Goal: Answer question/provide support: Share knowledge or assist other users

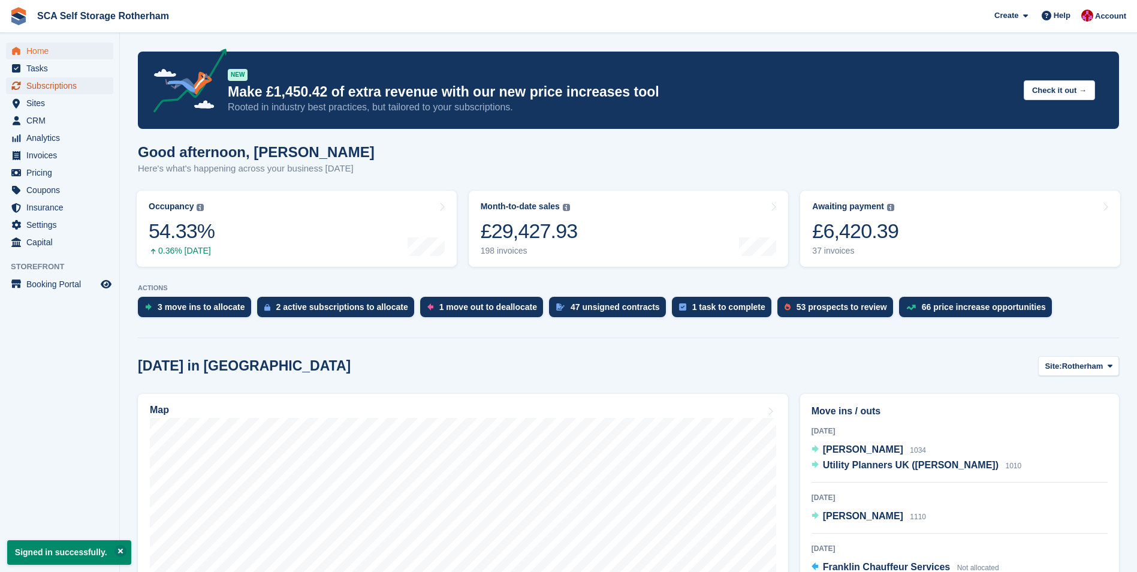
click at [72, 82] on span "Subscriptions" at bounding box center [62, 85] width 72 height 17
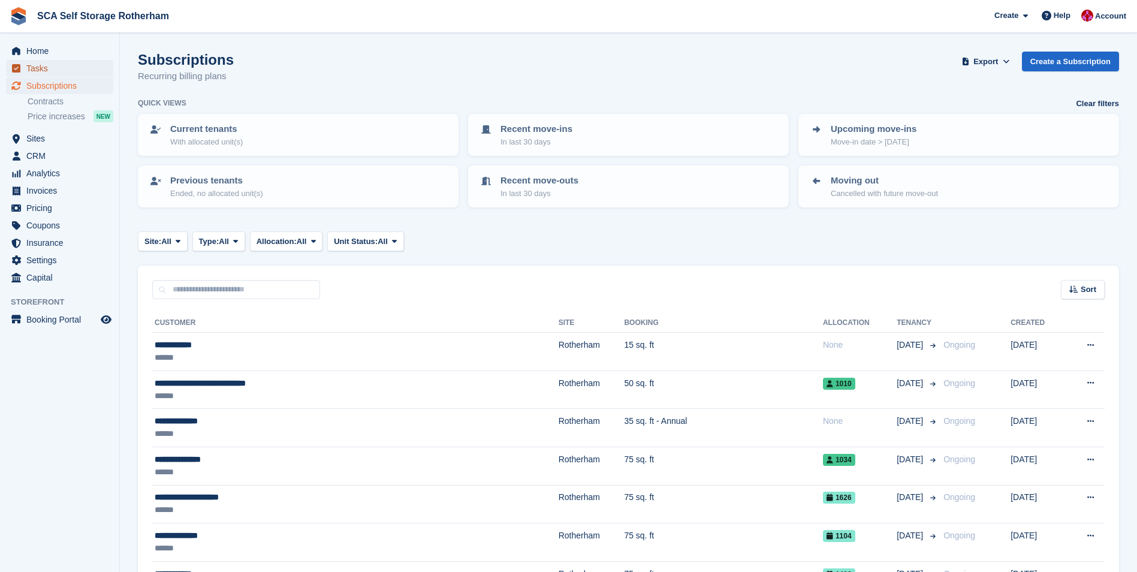
click at [71, 61] on span "Tasks" at bounding box center [62, 68] width 72 height 17
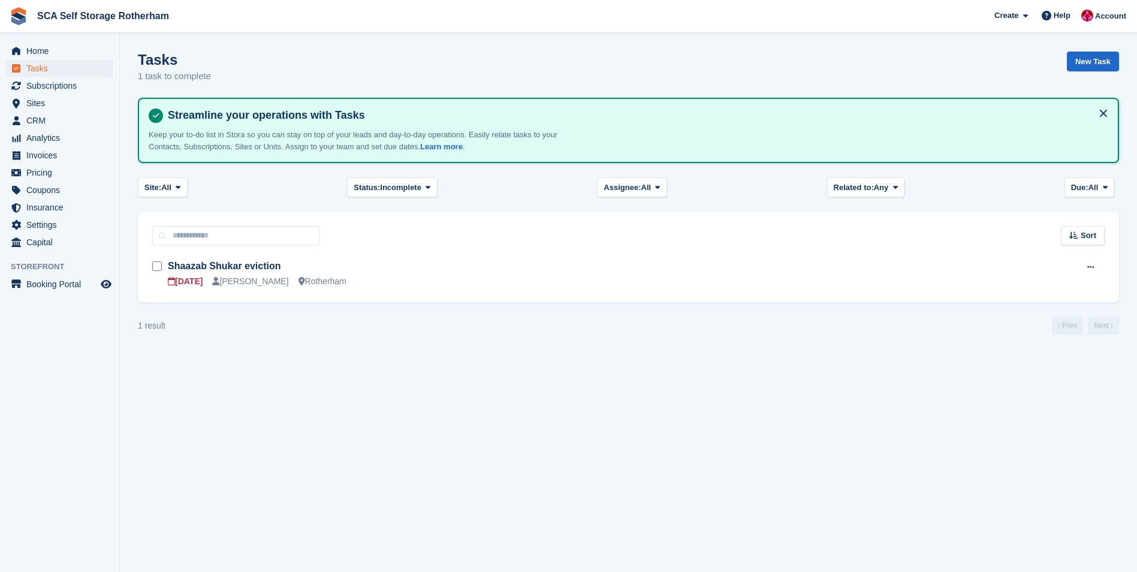
click at [71, 49] on span "Home" at bounding box center [62, 51] width 72 height 17
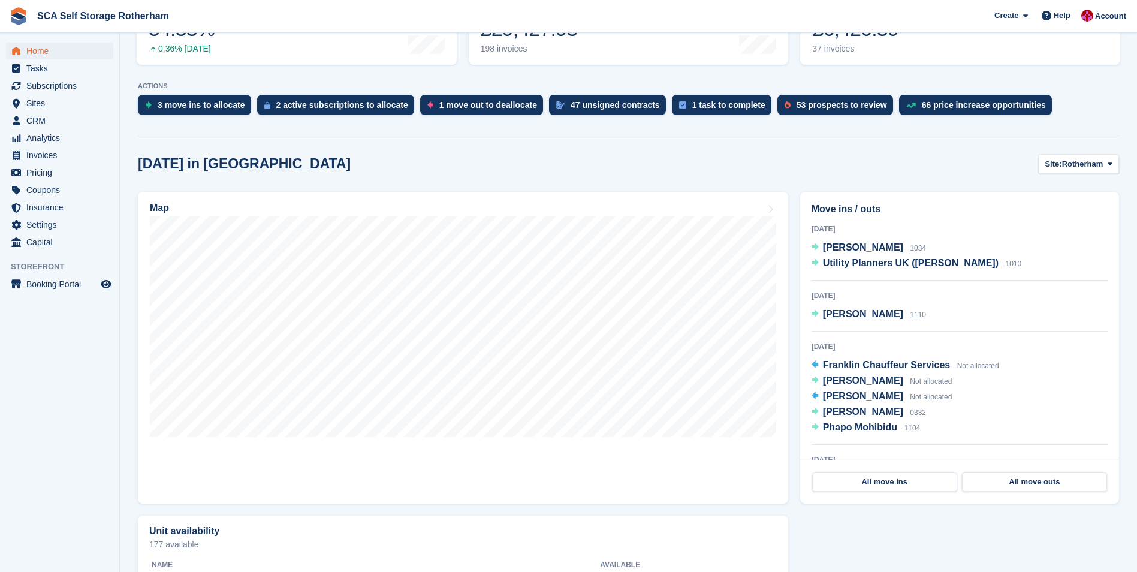
scroll to position [240, 0]
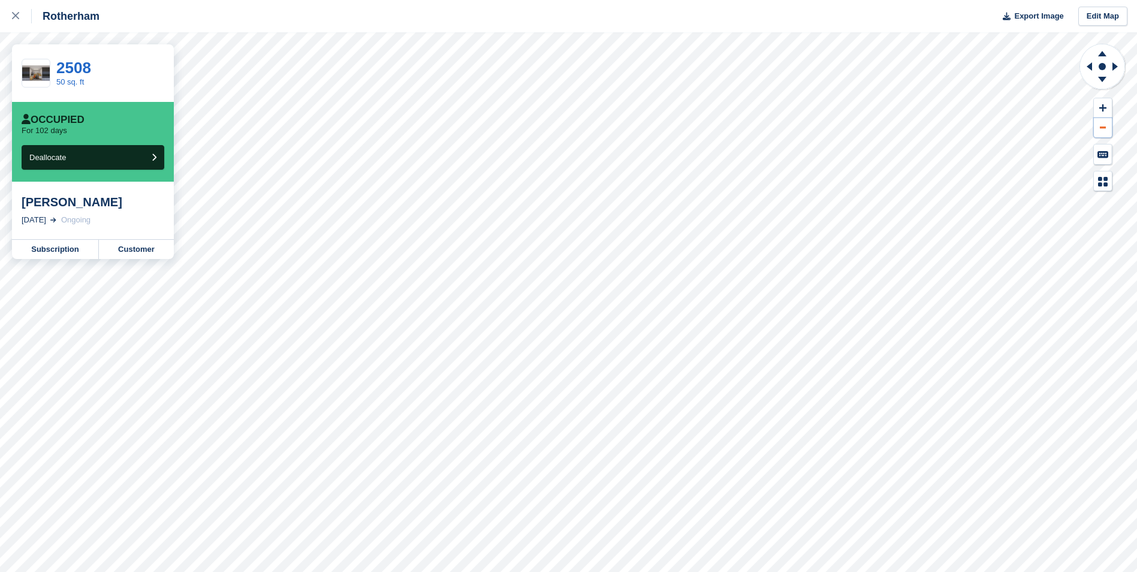
click at [1103, 123] on button at bounding box center [1103, 128] width 18 height 20
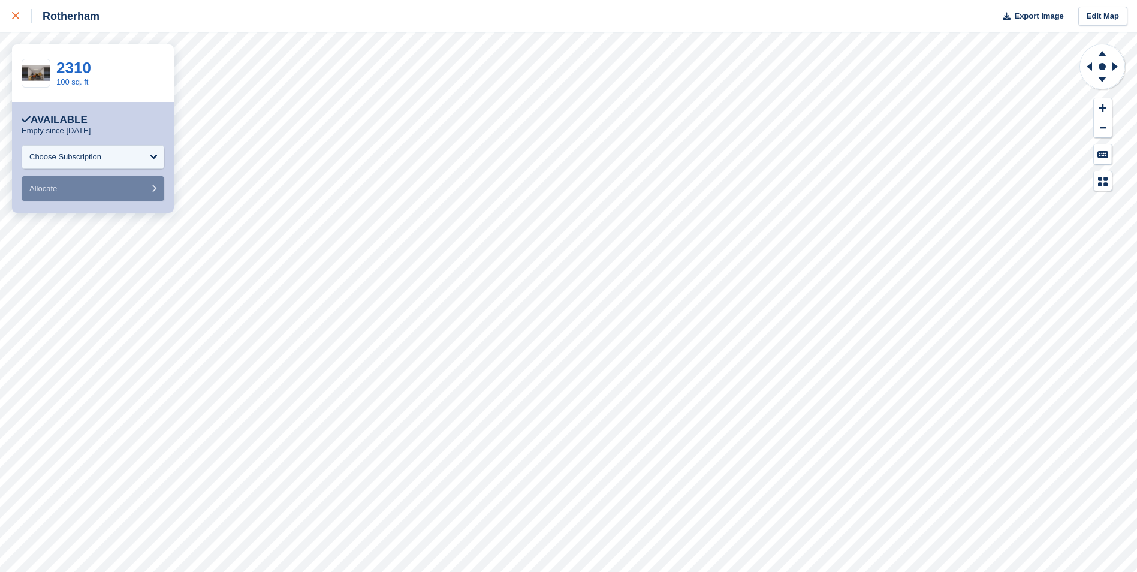
click at [22, 19] on div at bounding box center [22, 16] width 20 height 14
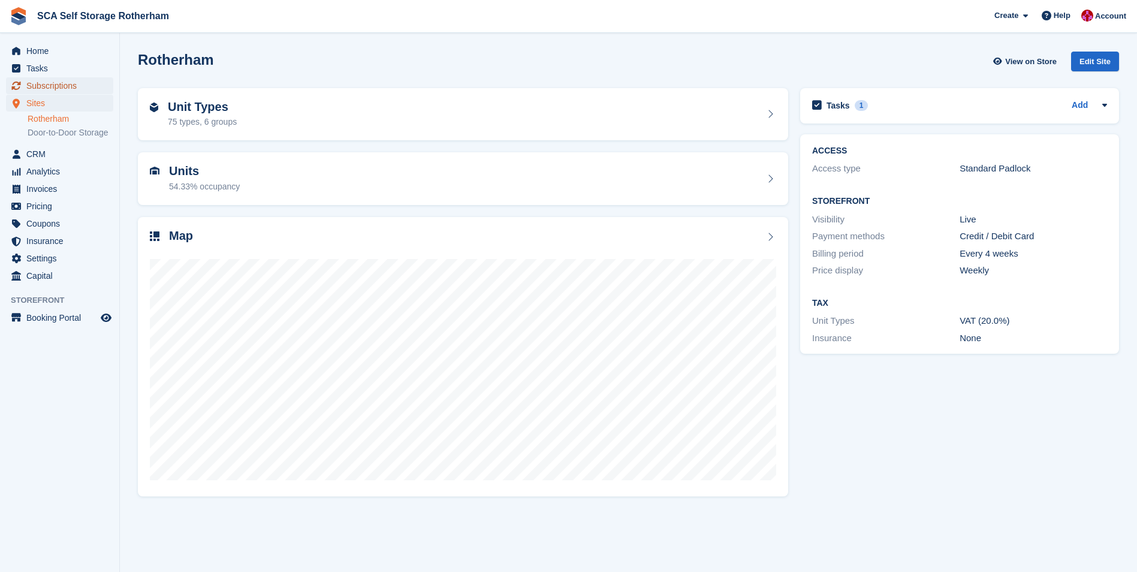
click at [77, 83] on span "Subscriptions" at bounding box center [62, 85] width 72 height 17
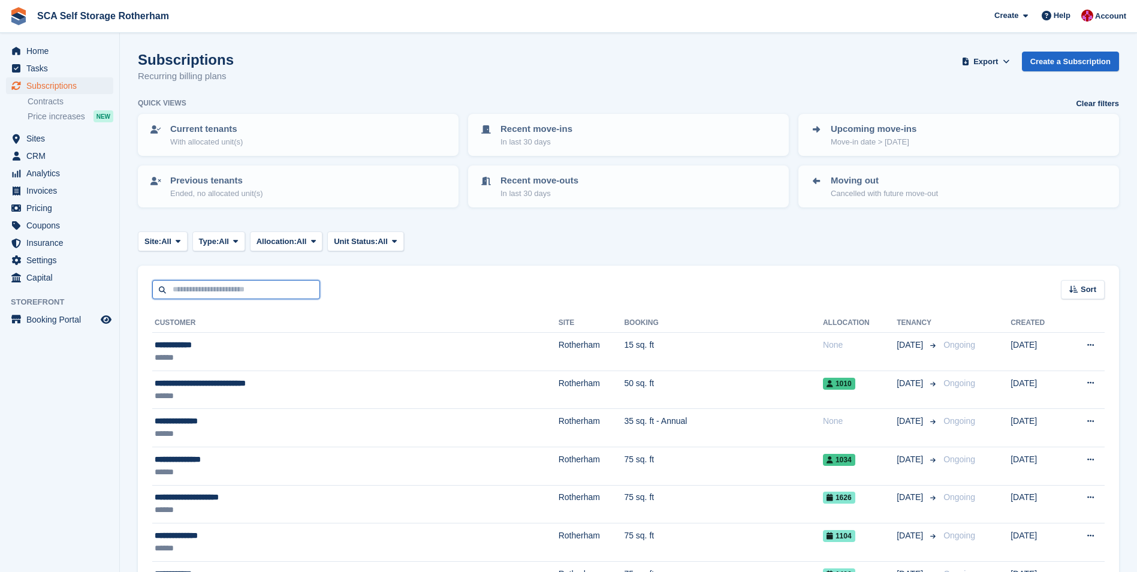
click at [212, 286] on input "text" at bounding box center [236, 290] width 168 height 20
type input "****"
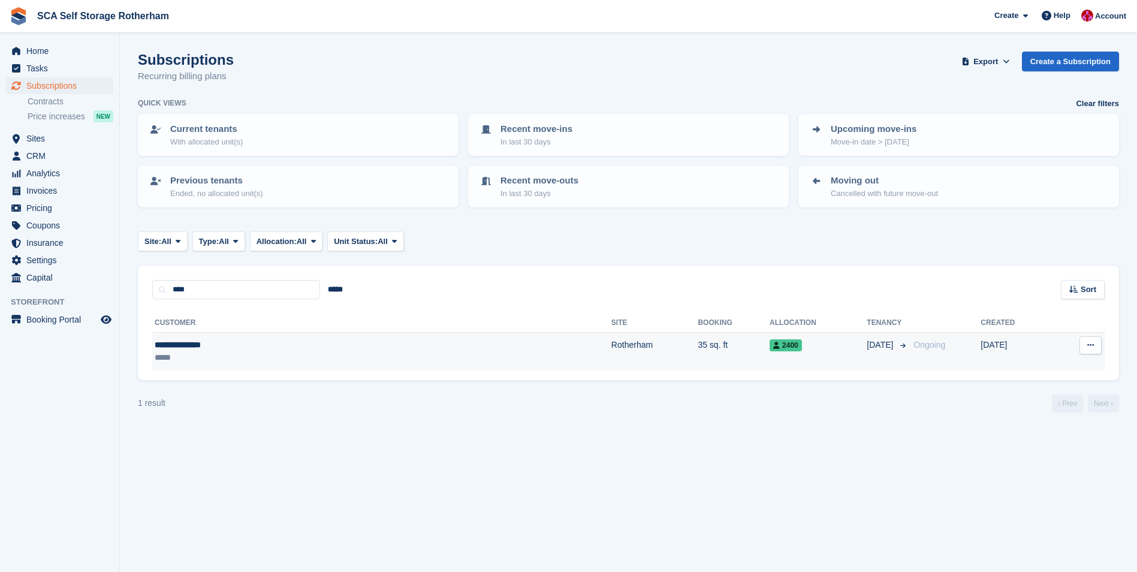
click at [227, 357] on div "*****" at bounding box center [264, 357] width 218 height 13
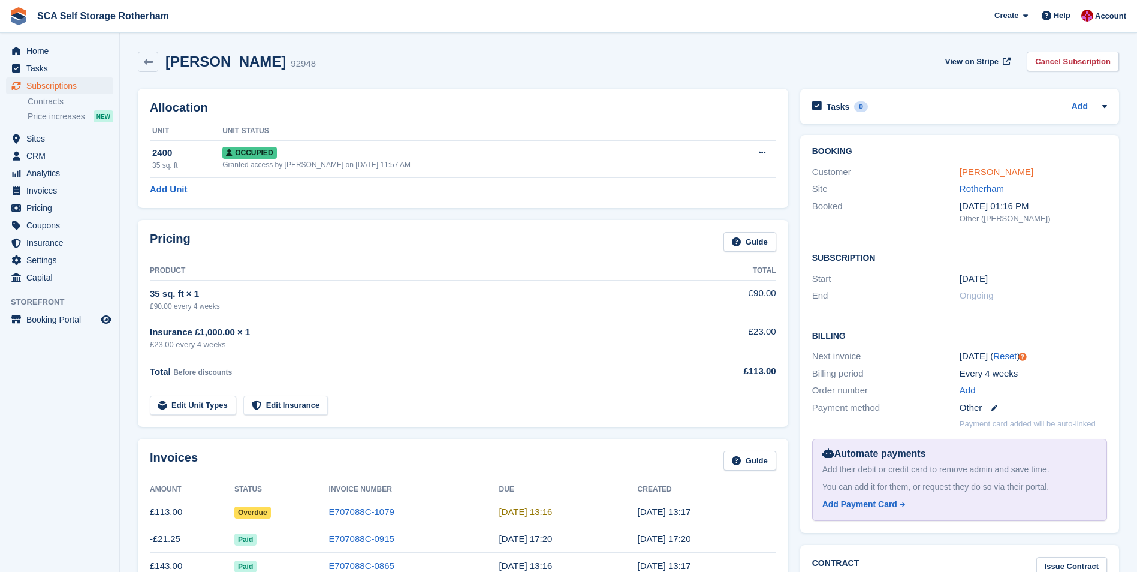
click at [979, 170] on link "[PERSON_NAME]" at bounding box center [997, 172] width 74 height 10
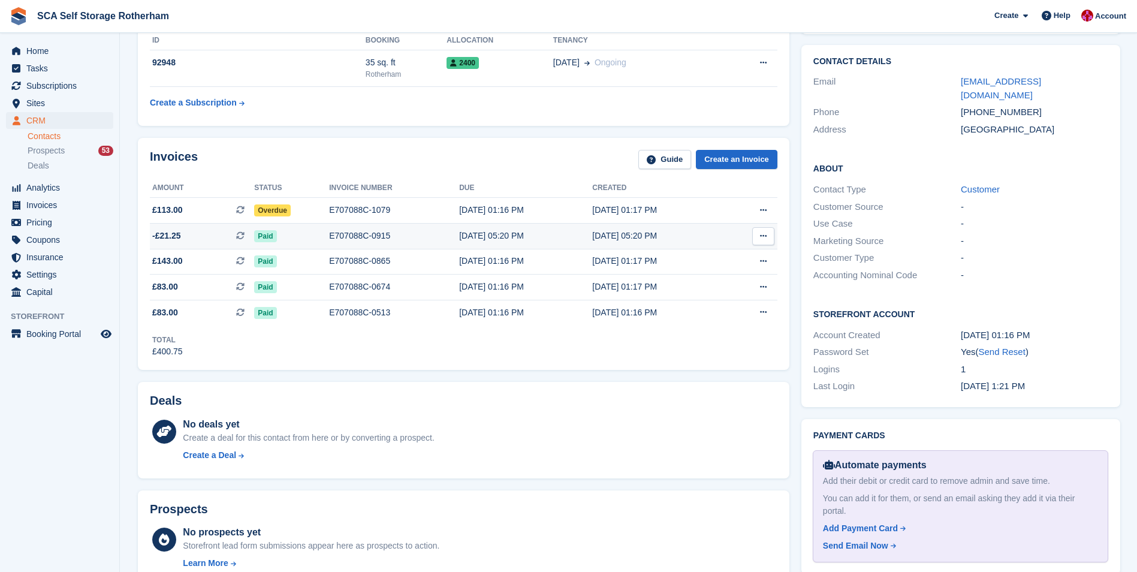
scroll to position [101, 0]
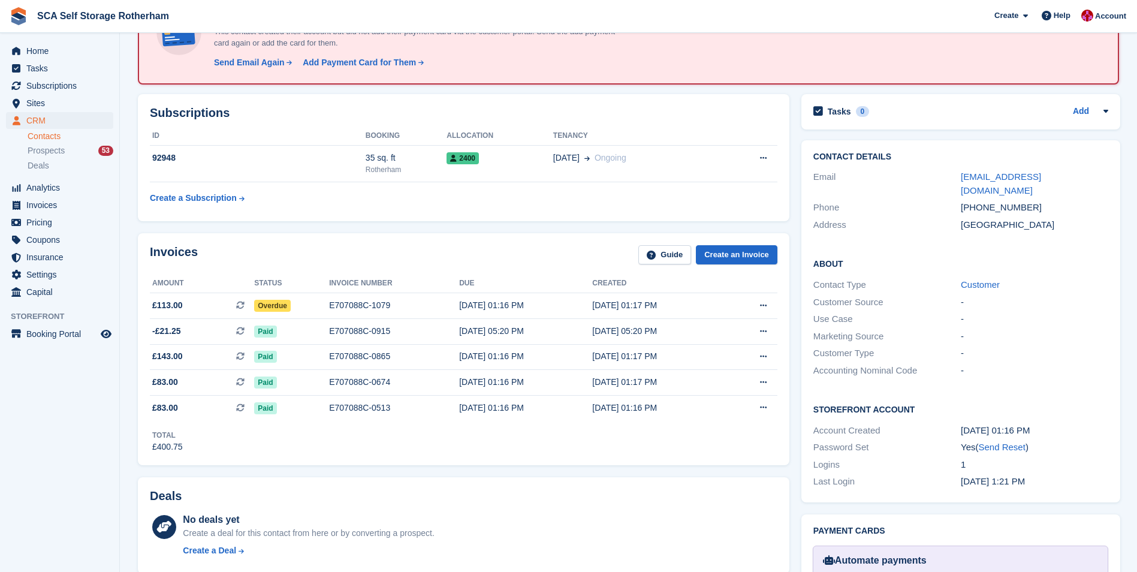
click at [439, 266] on div "Invoices Guide Create an Invoice" at bounding box center [463, 258] width 627 height 27
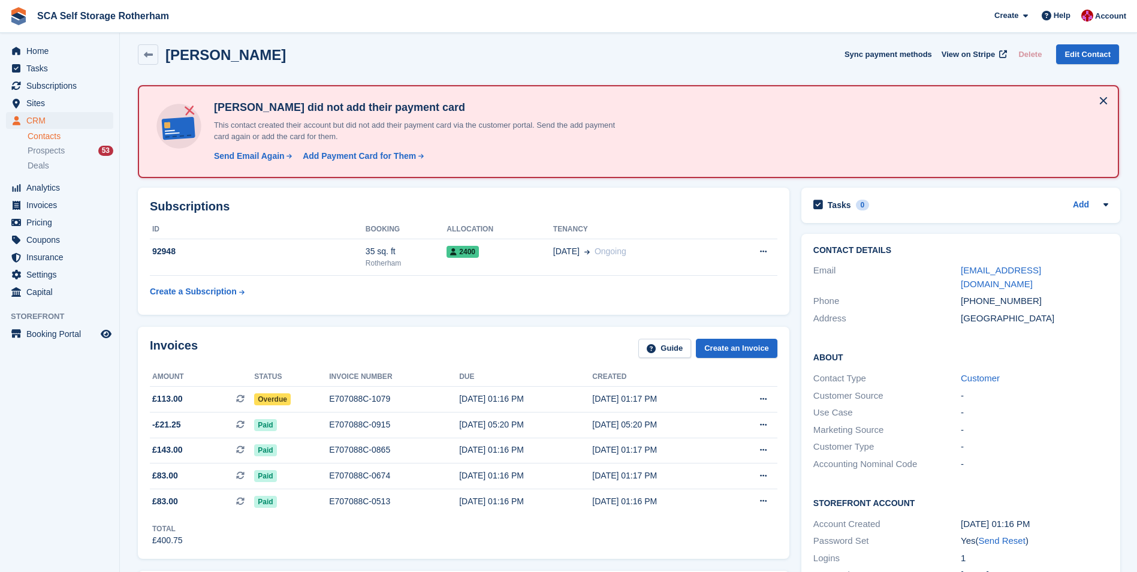
scroll to position [0, 0]
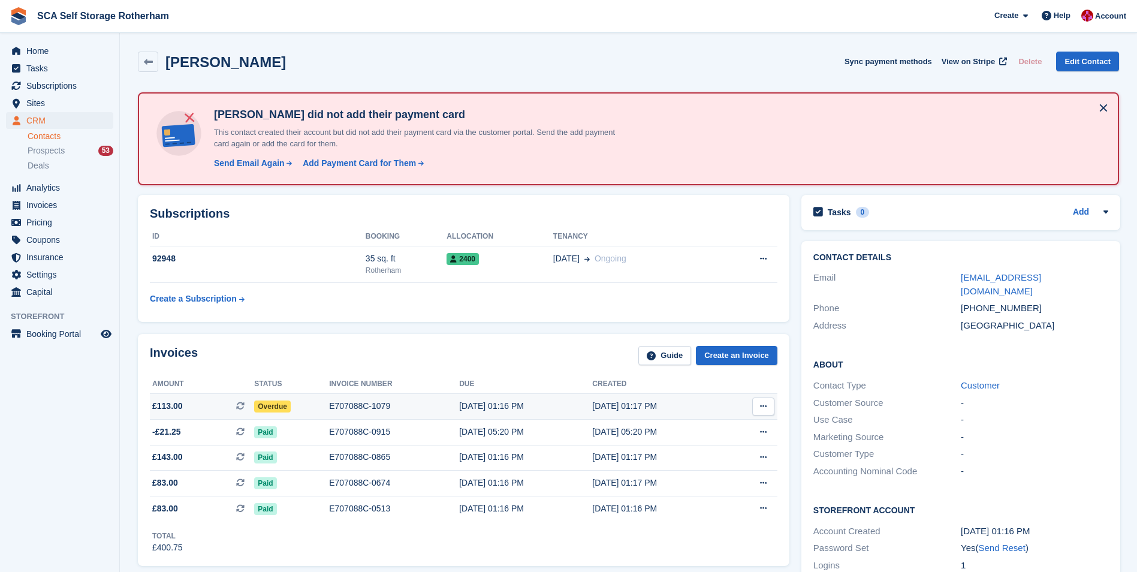
click at [273, 405] on span "Overdue" at bounding box center [272, 406] width 37 height 12
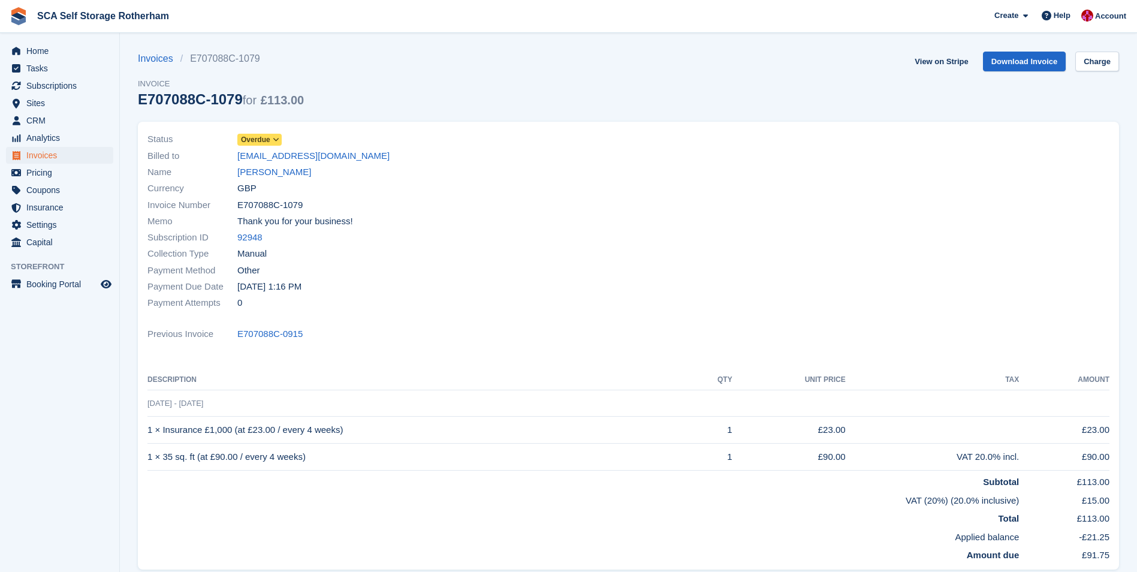
click at [270, 139] on span "Overdue" at bounding box center [259, 140] width 44 height 12
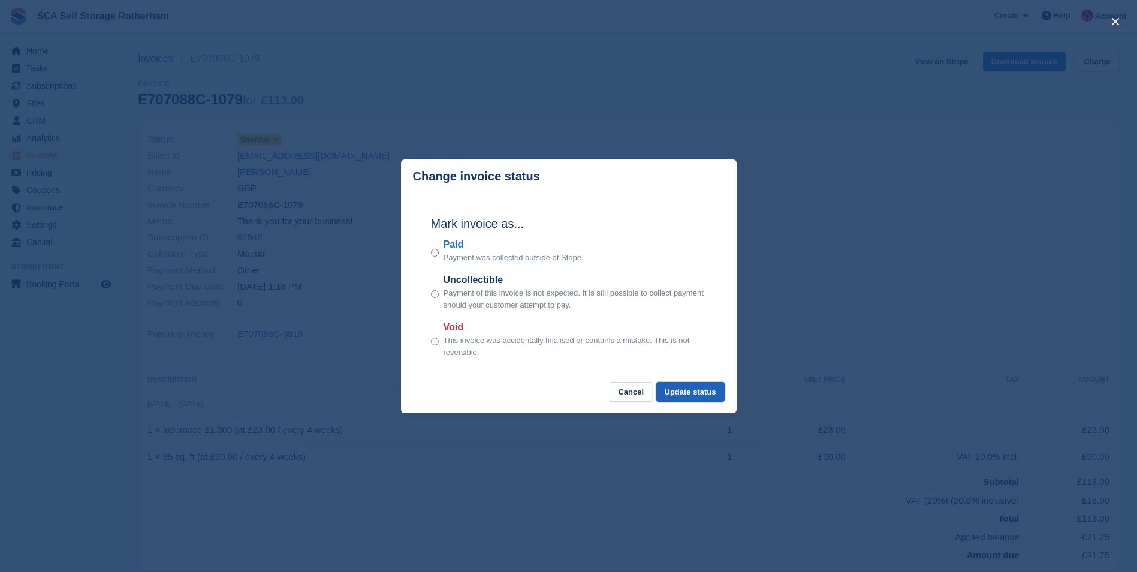
click at [687, 394] on button "Update status" at bounding box center [690, 392] width 68 height 20
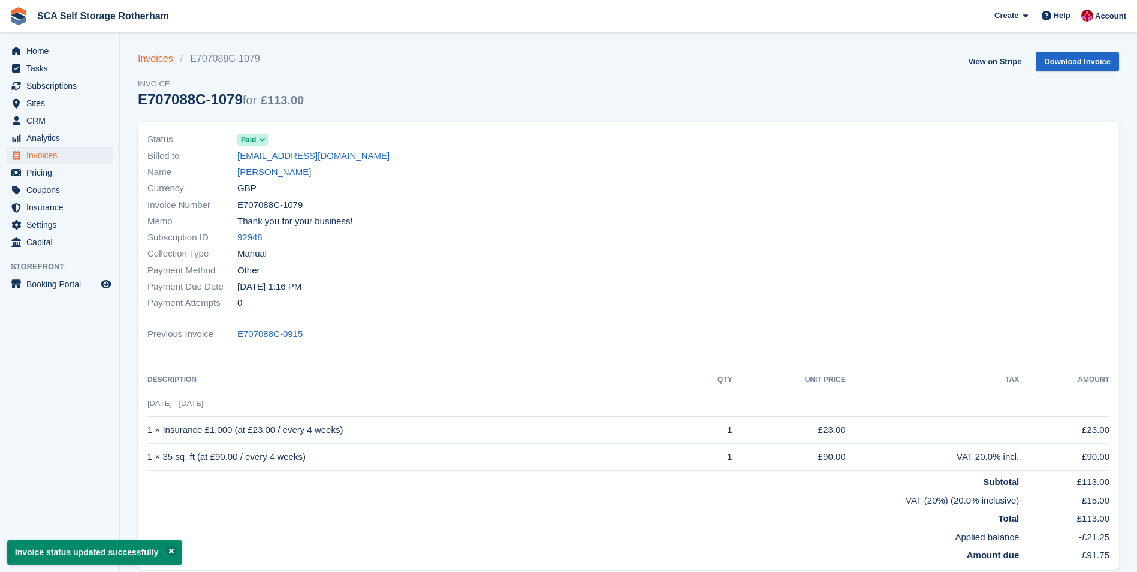
click at [159, 54] on link "Invoices" at bounding box center [159, 59] width 43 height 14
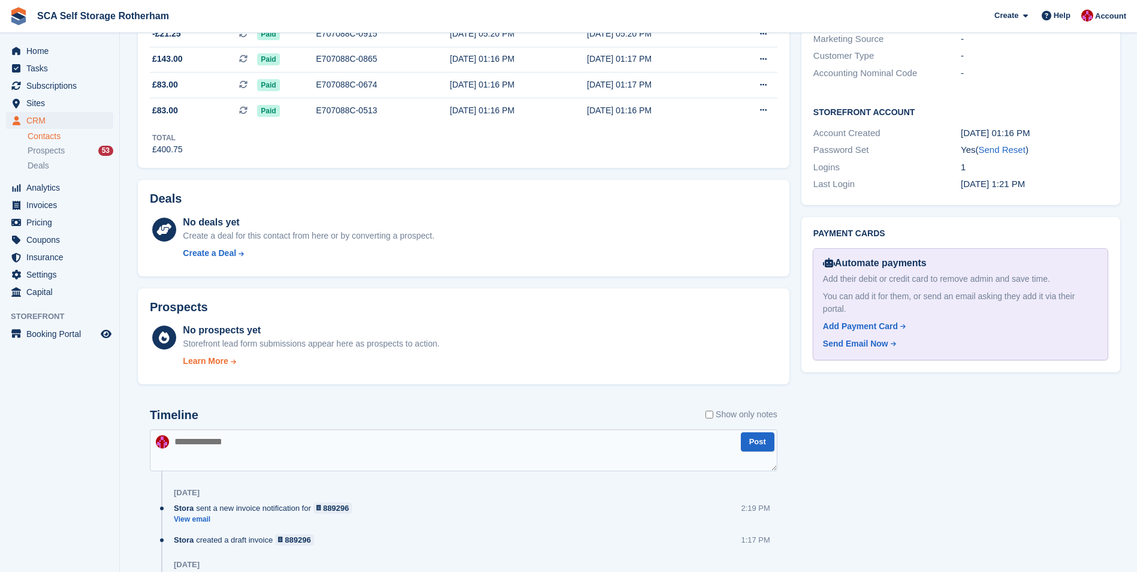
scroll to position [539, 0]
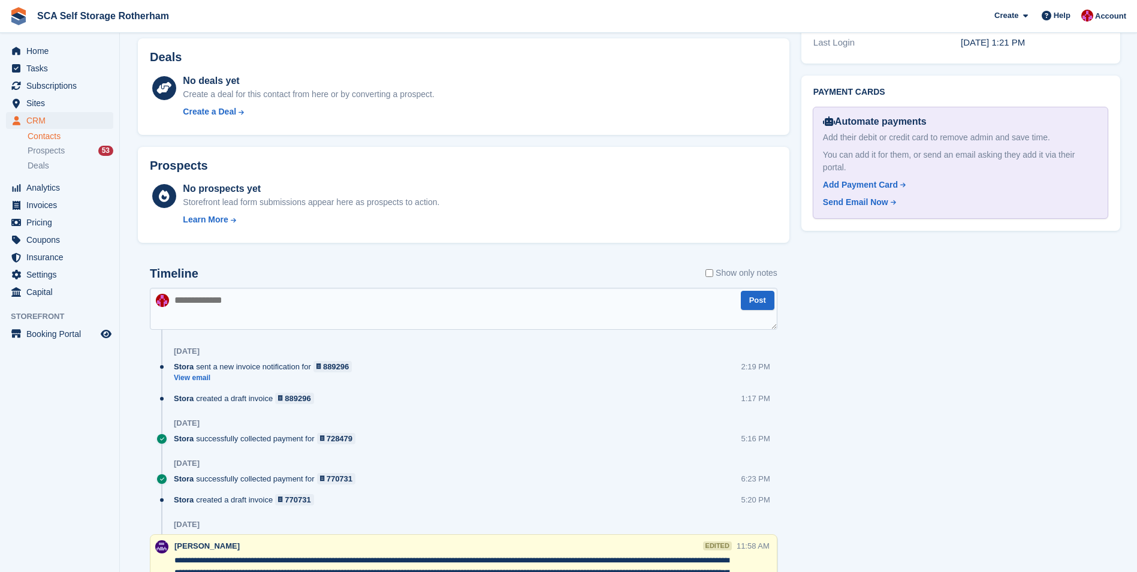
click at [232, 295] on textarea at bounding box center [463, 309] width 627 height 42
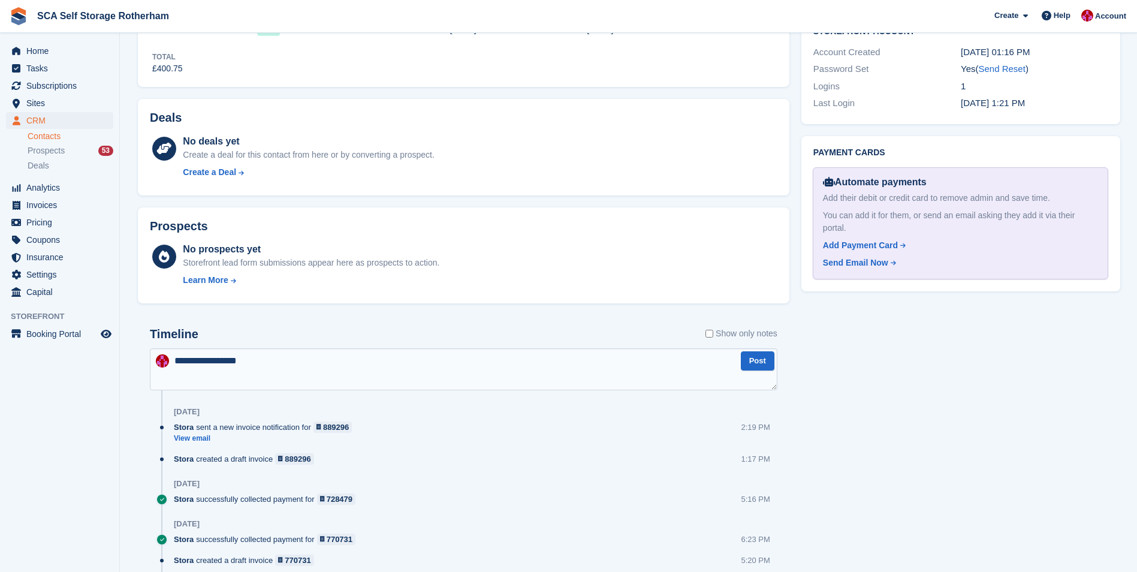
scroll to position [479, 0]
type textarea "**********"
click at [757, 363] on button "Post" at bounding box center [758, 361] width 34 height 20
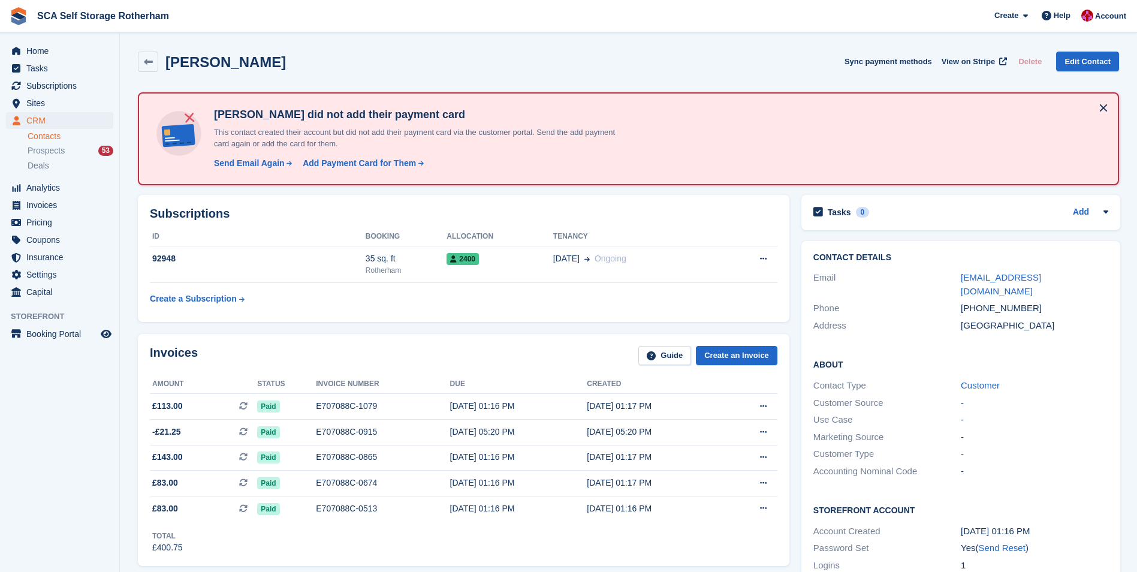
scroll to position [300, 0]
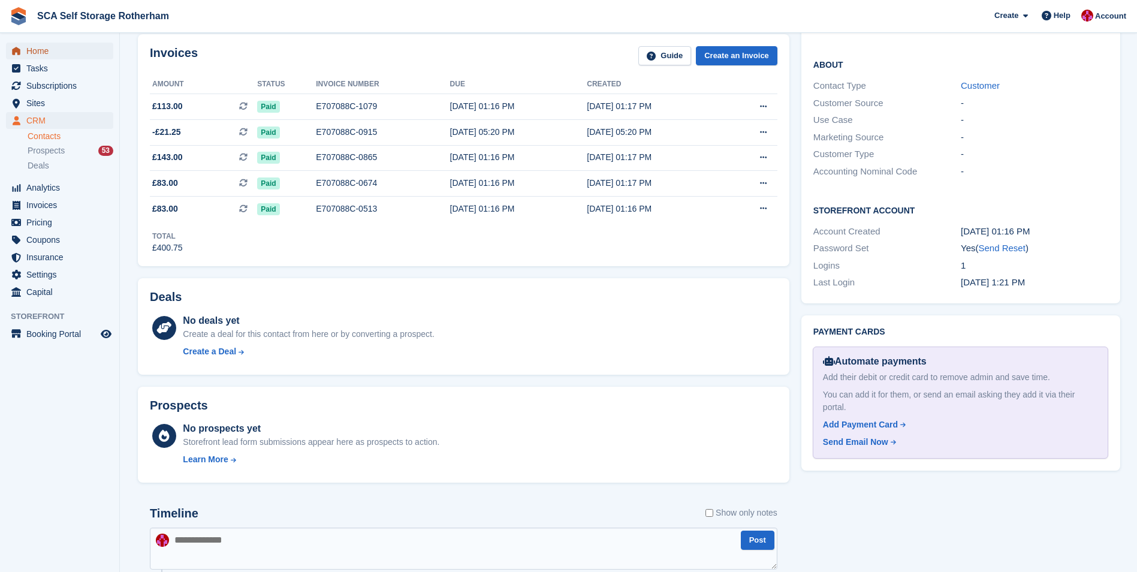
click at [67, 49] on span "Home" at bounding box center [62, 51] width 72 height 17
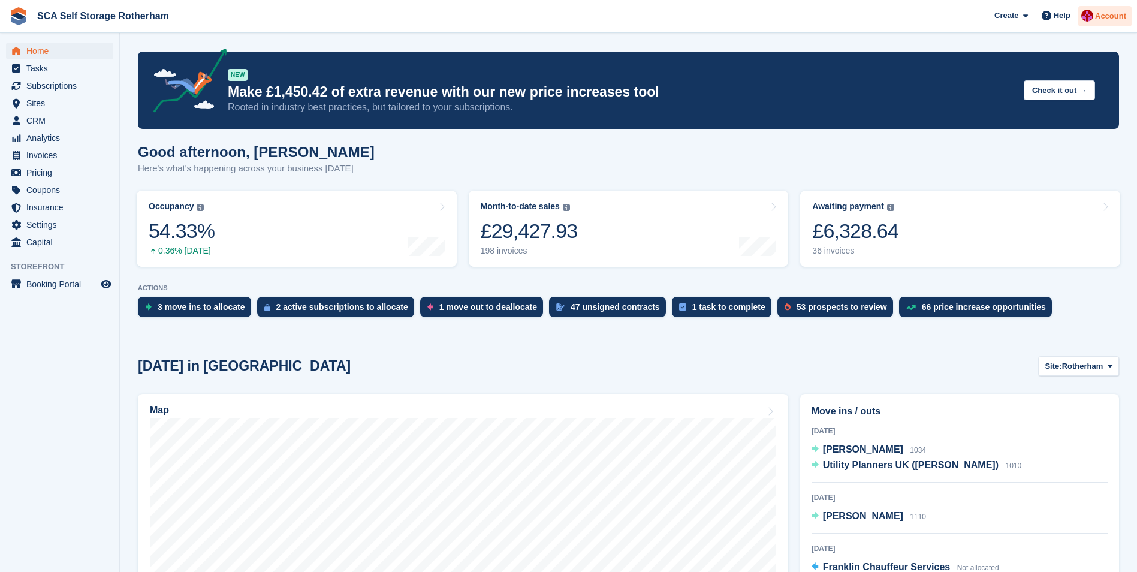
click at [1105, 12] on span "Account" at bounding box center [1110, 16] width 31 height 12
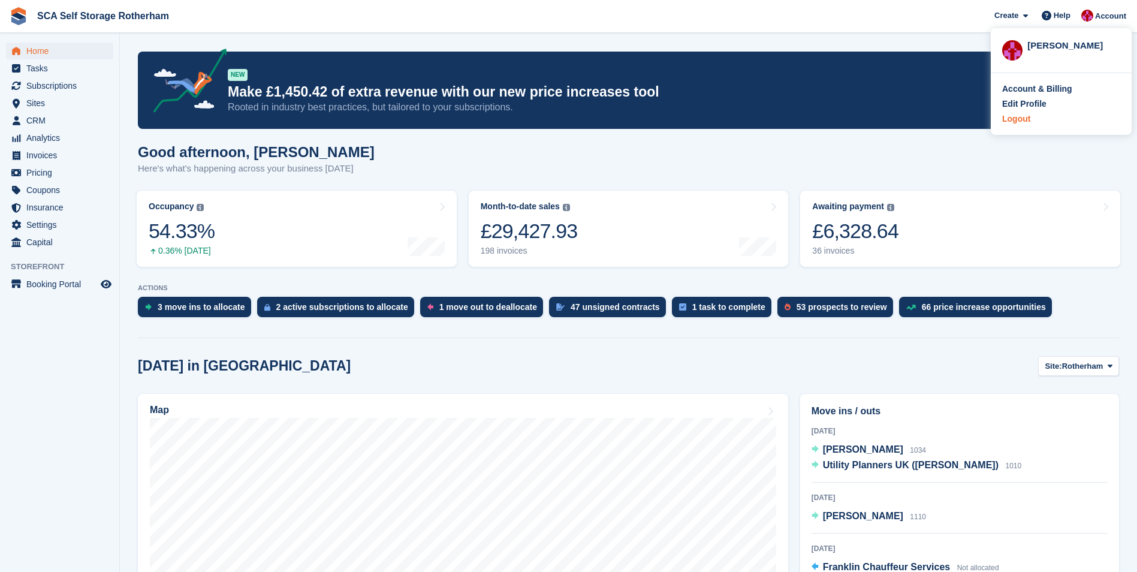
click at [1022, 116] on div "Logout" at bounding box center [1016, 119] width 28 height 13
